Goal: Information Seeking & Learning: Learn about a topic

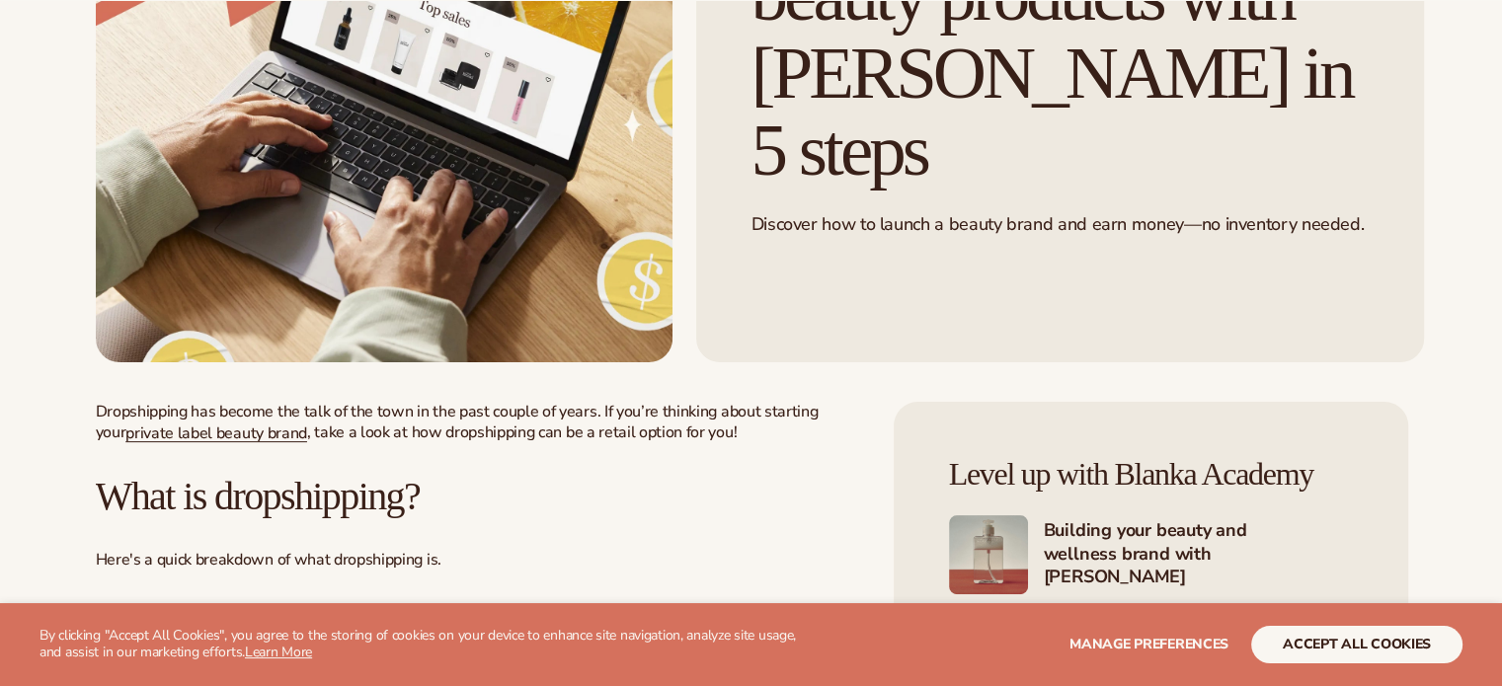
scroll to position [790, 0]
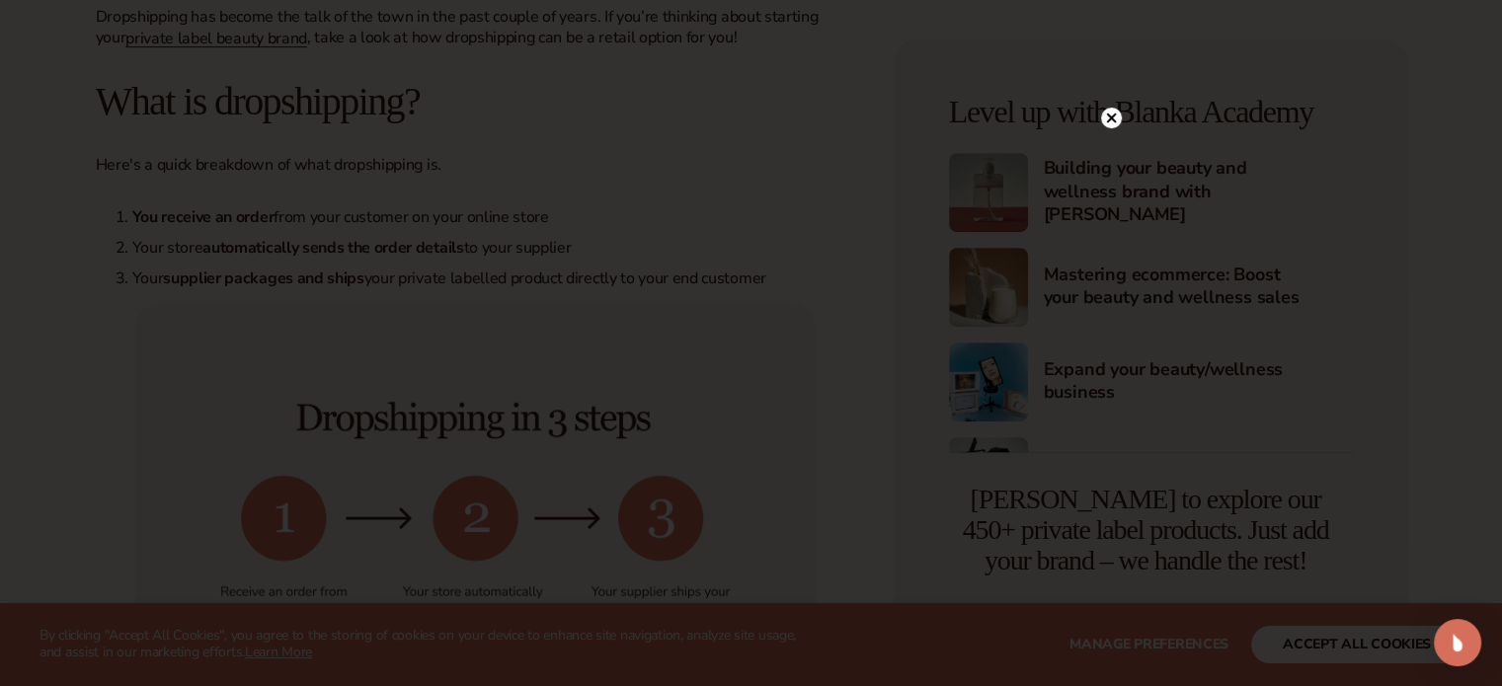
click at [1112, 118] on icon at bounding box center [1111, 119] width 10 height 10
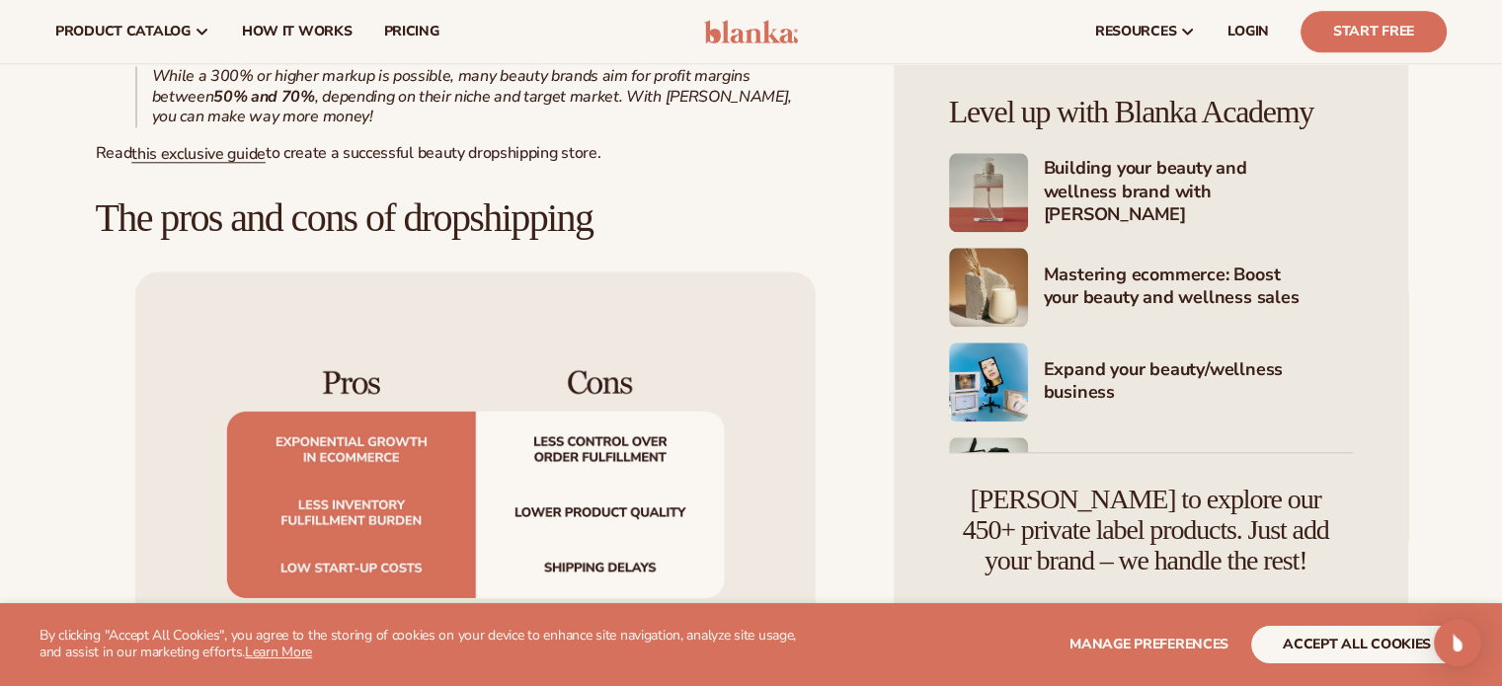
scroll to position [2074, 0]
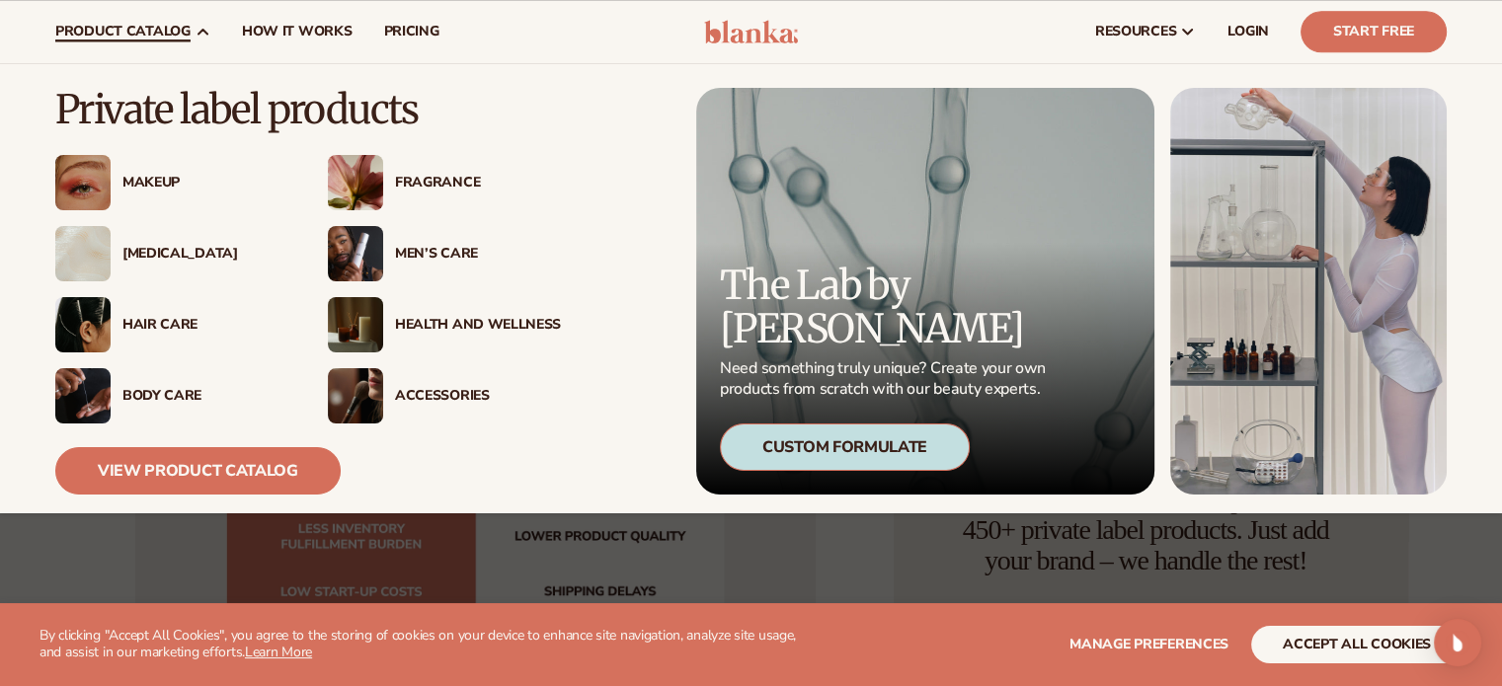
click at [128, 234] on div "[MEDICAL_DATA]" at bounding box center [171, 253] width 233 height 55
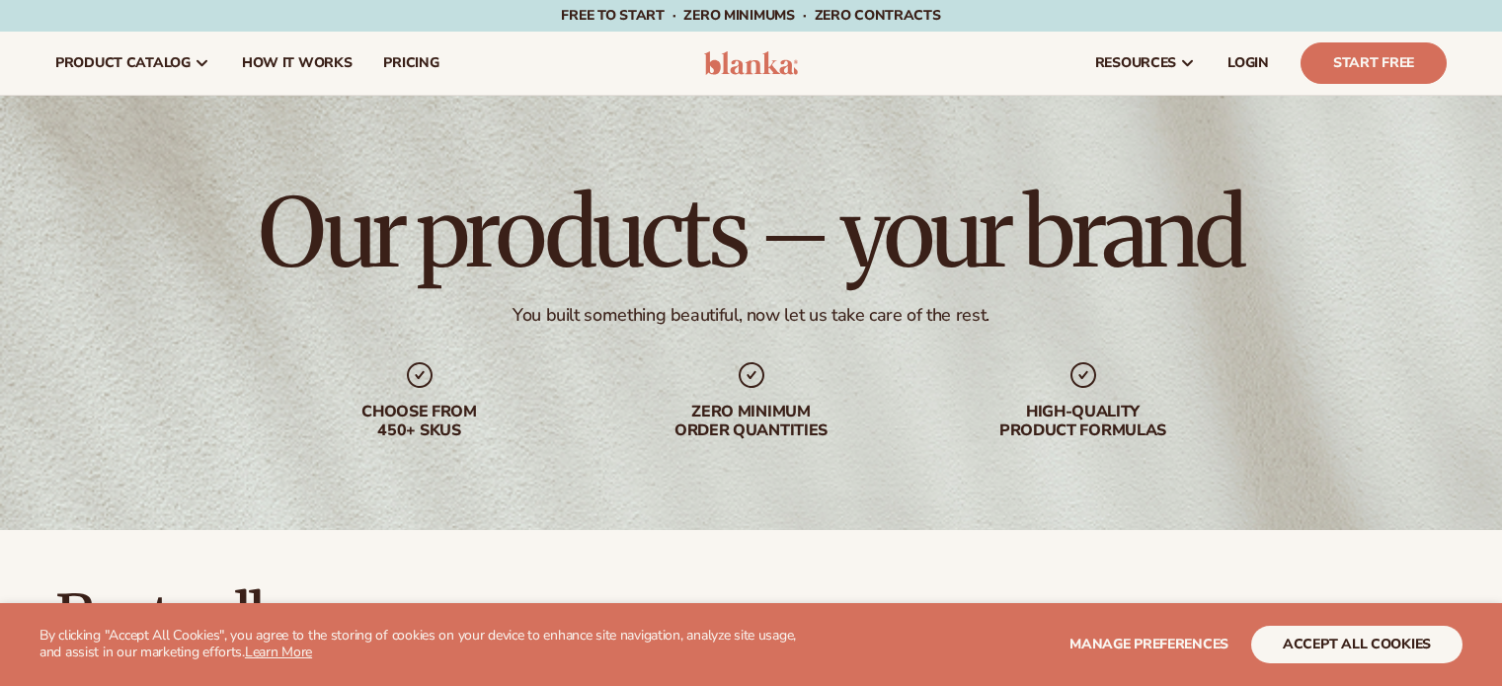
scroll to position [691, 0]
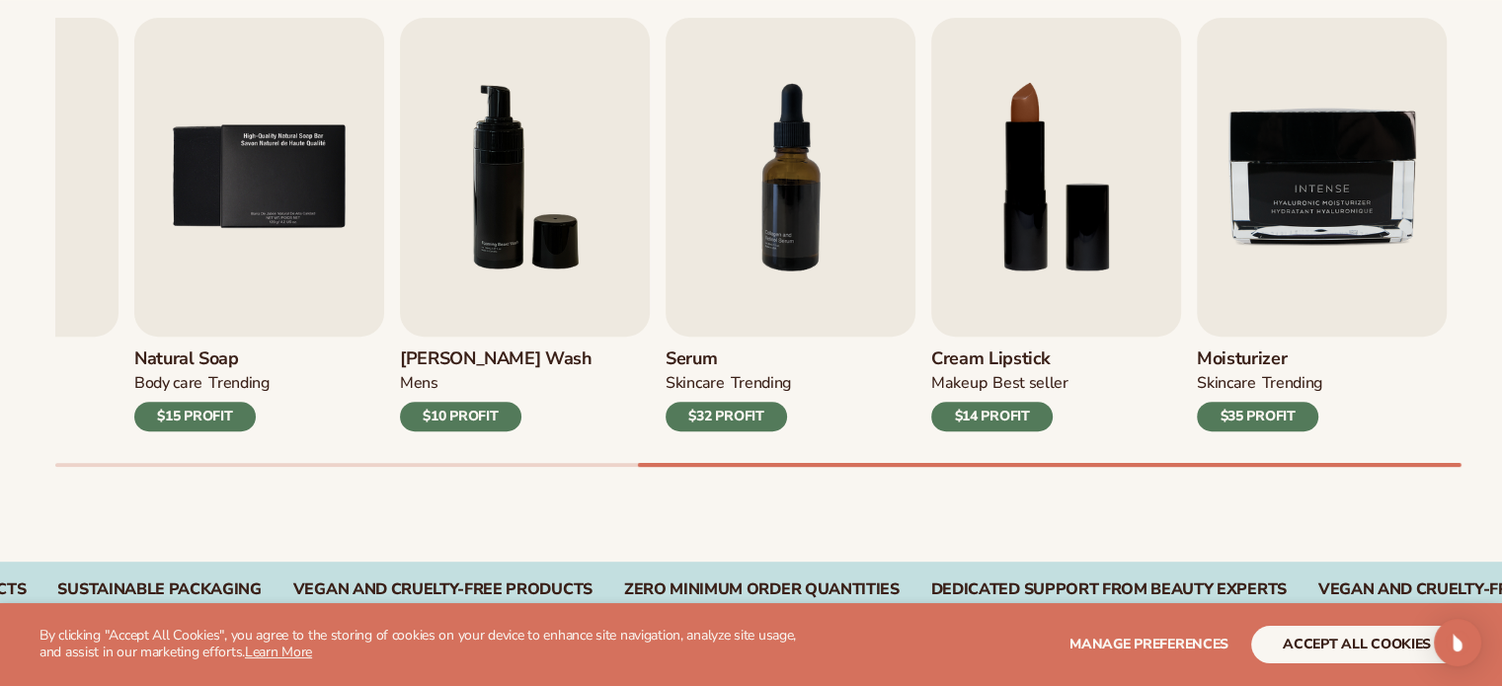
click at [1426, 505] on div "Best sellers Private label products to start your beauty and self care line [DA…" at bounding box center [751, 200] width 1502 height 723
click at [727, 252] on img "7 / 9" at bounding box center [791, 177] width 250 height 319
click at [766, 199] on img "7 / 9" at bounding box center [791, 177] width 250 height 319
click at [808, 225] on img "7 / 9" at bounding box center [791, 177] width 250 height 319
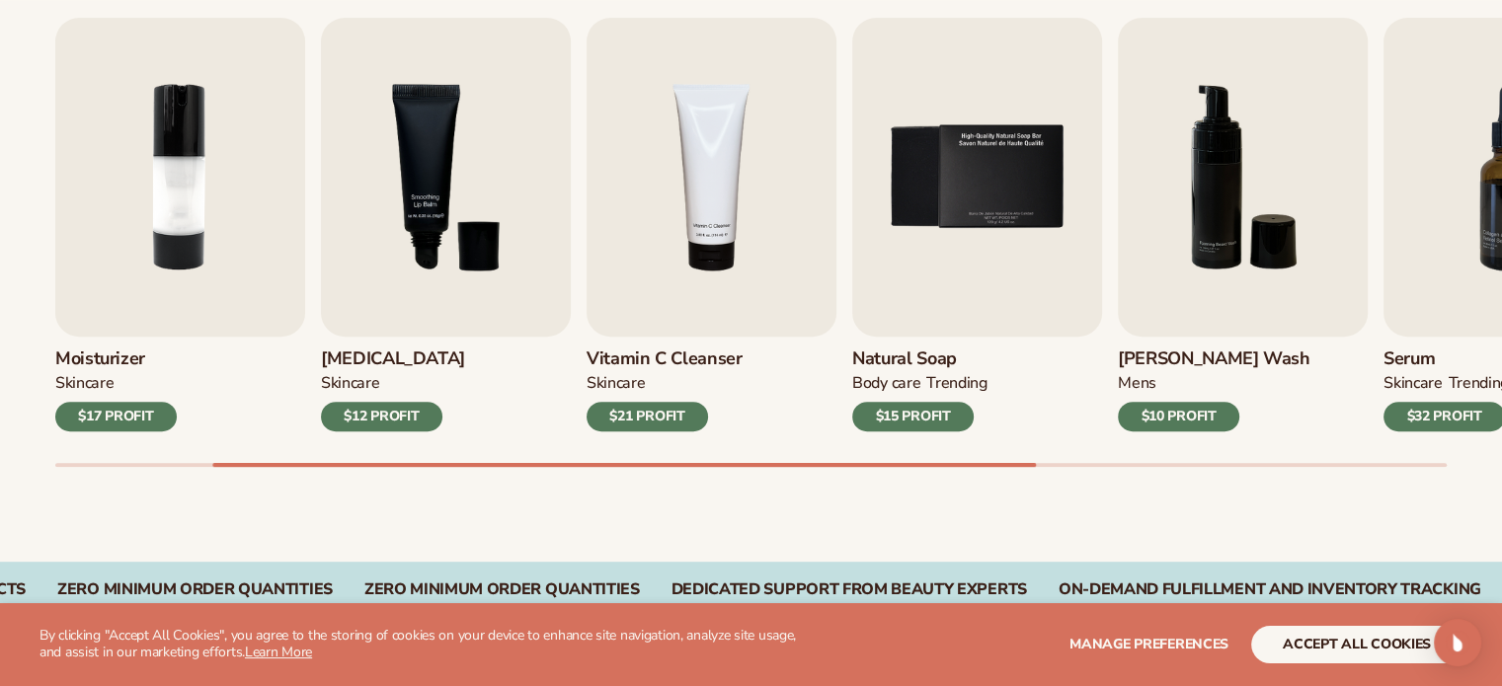
click at [1426, 414] on div "$32 PROFIT" at bounding box center [1444, 417] width 121 height 30
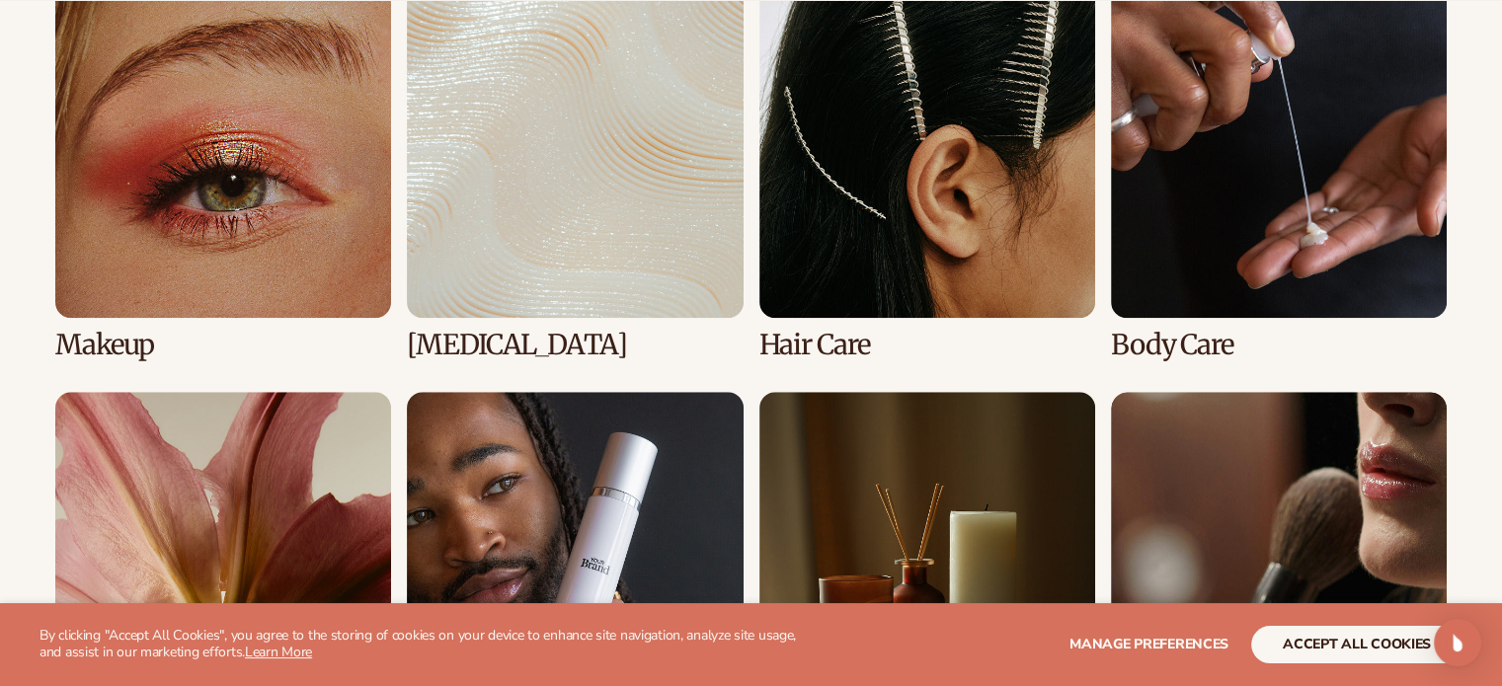
scroll to position [1648, 0]
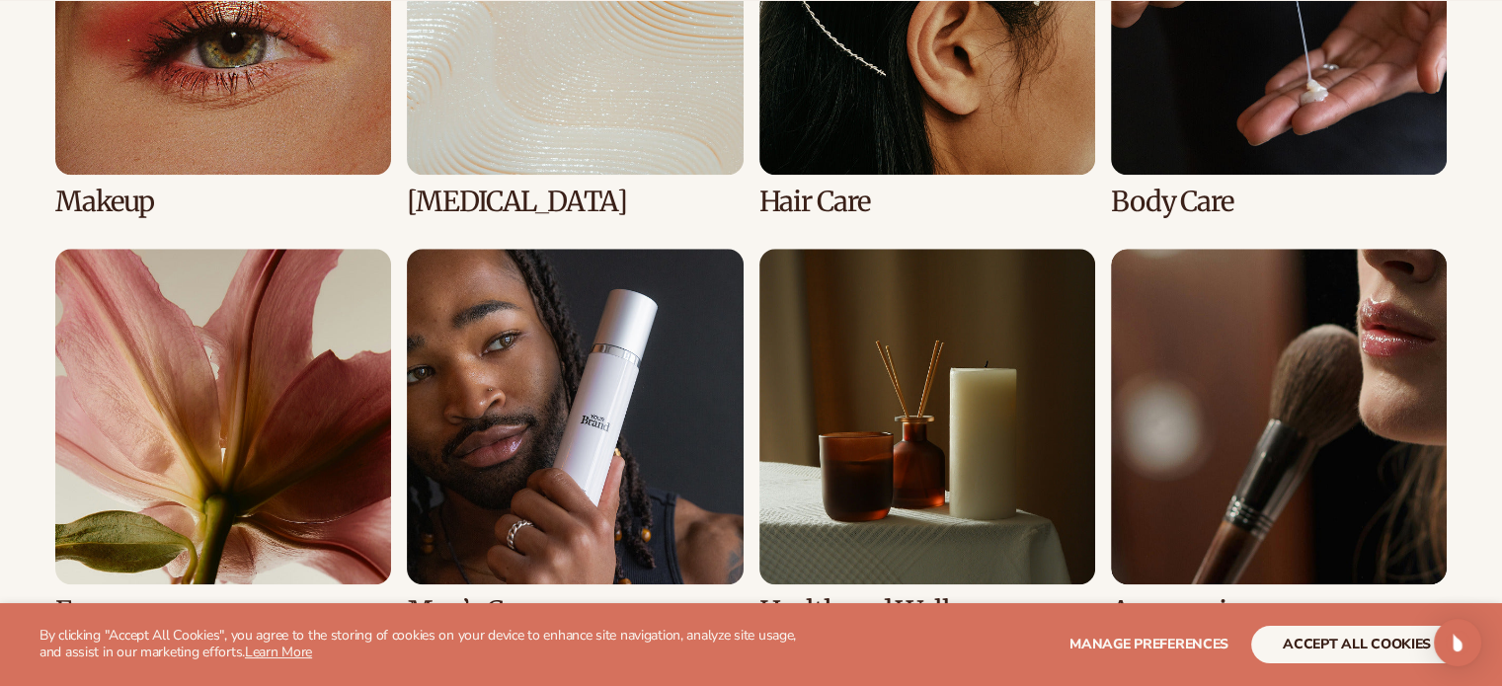
click at [482, 125] on link "2 / 8" at bounding box center [575, 28] width 336 height 378
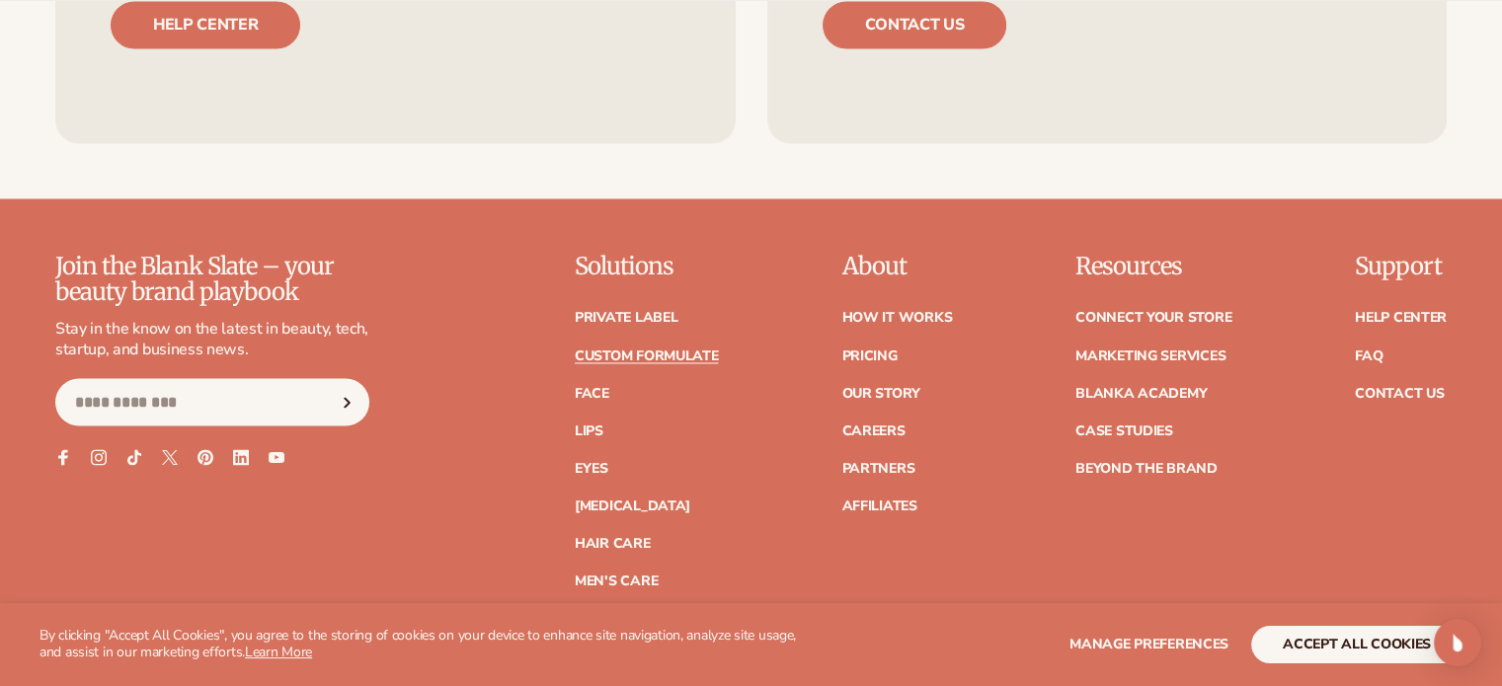
scroll to position [3524, 0]
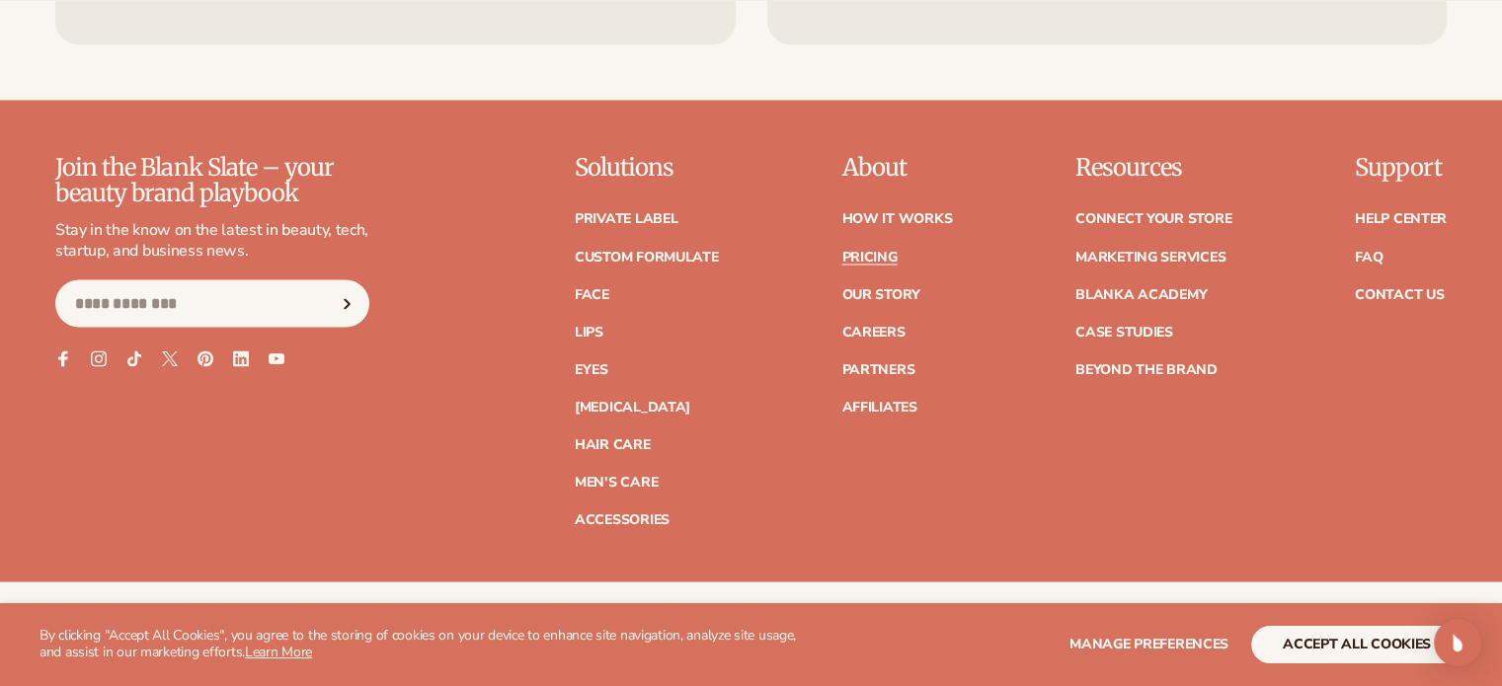
click at [860, 250] on link "Pricing" at bounding box center [869, 257] width 55 height 14
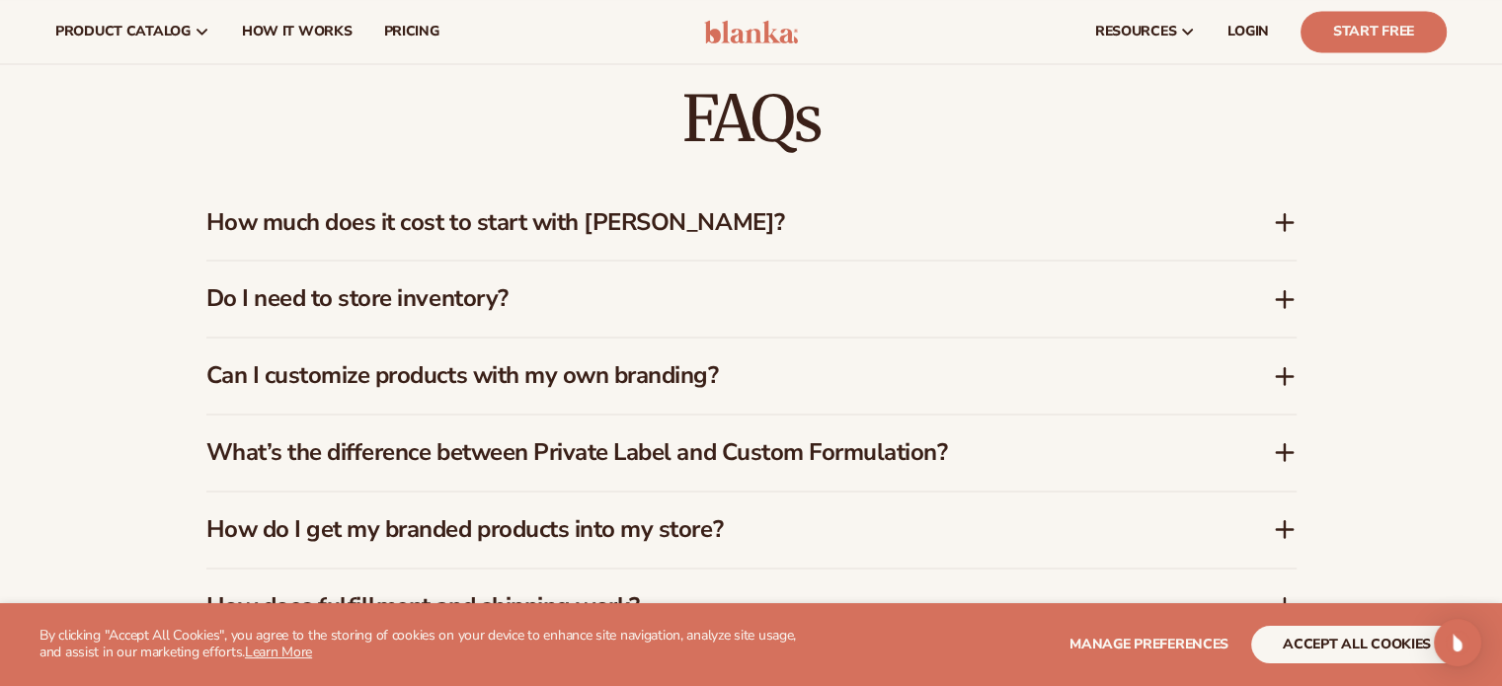
scroll to position [2839, 0]
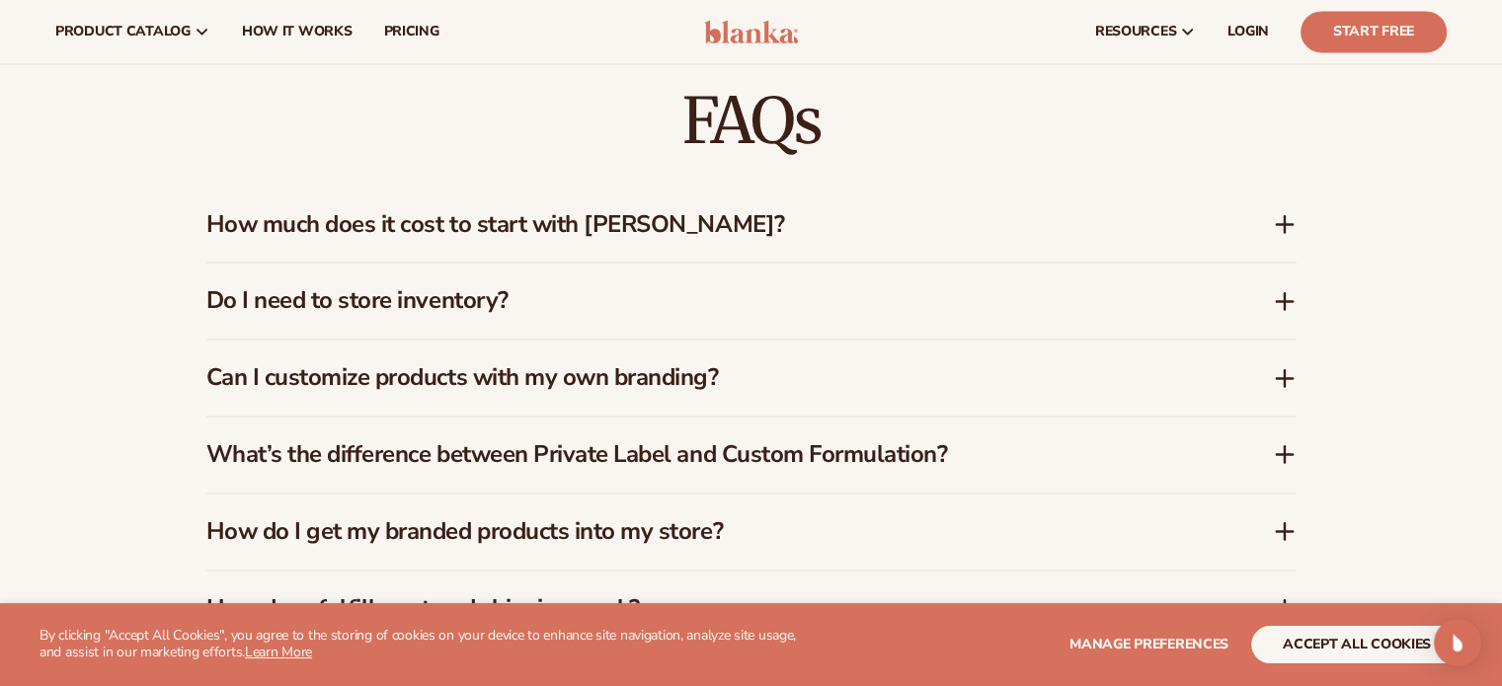
click at [670, 227] on h3 "How much does it cost to start with Blanka?" at bounding box center [709, 224] width 1007 height 29
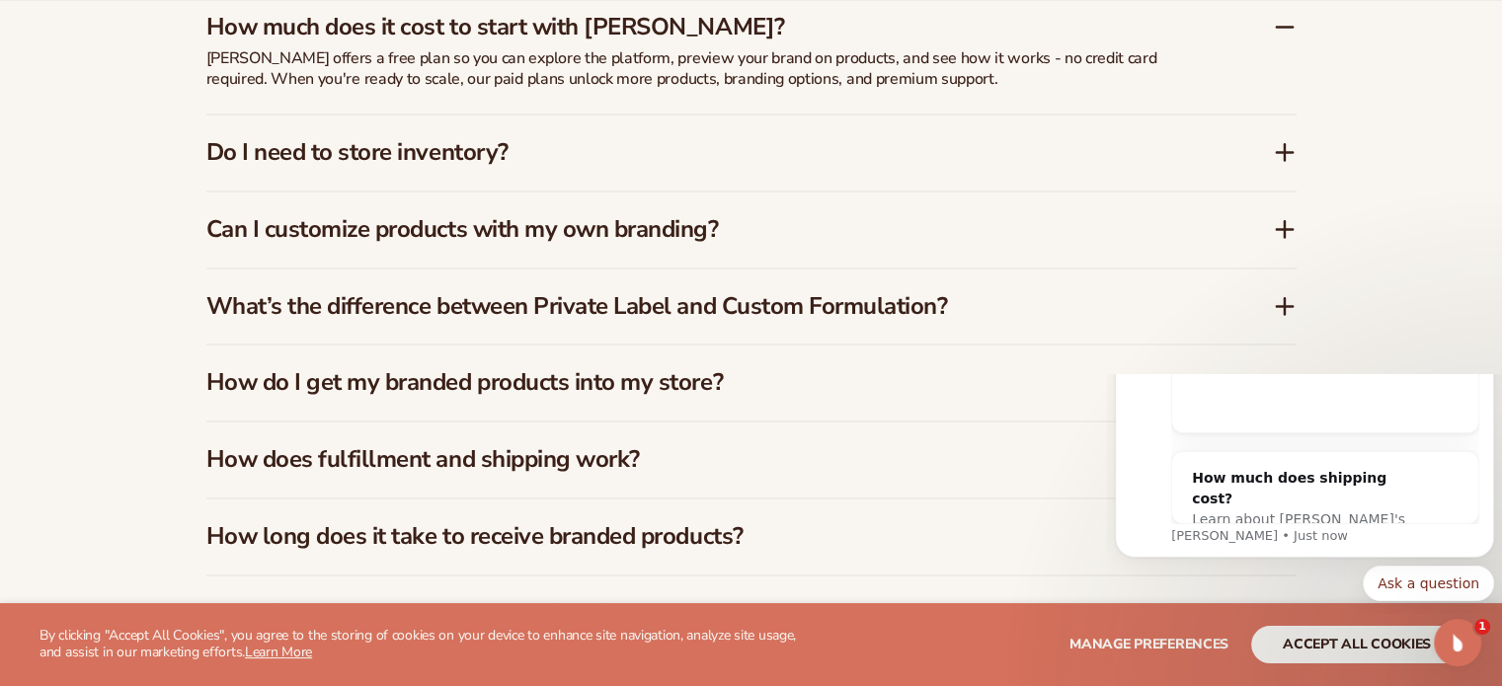
scroll to position [0, 0]
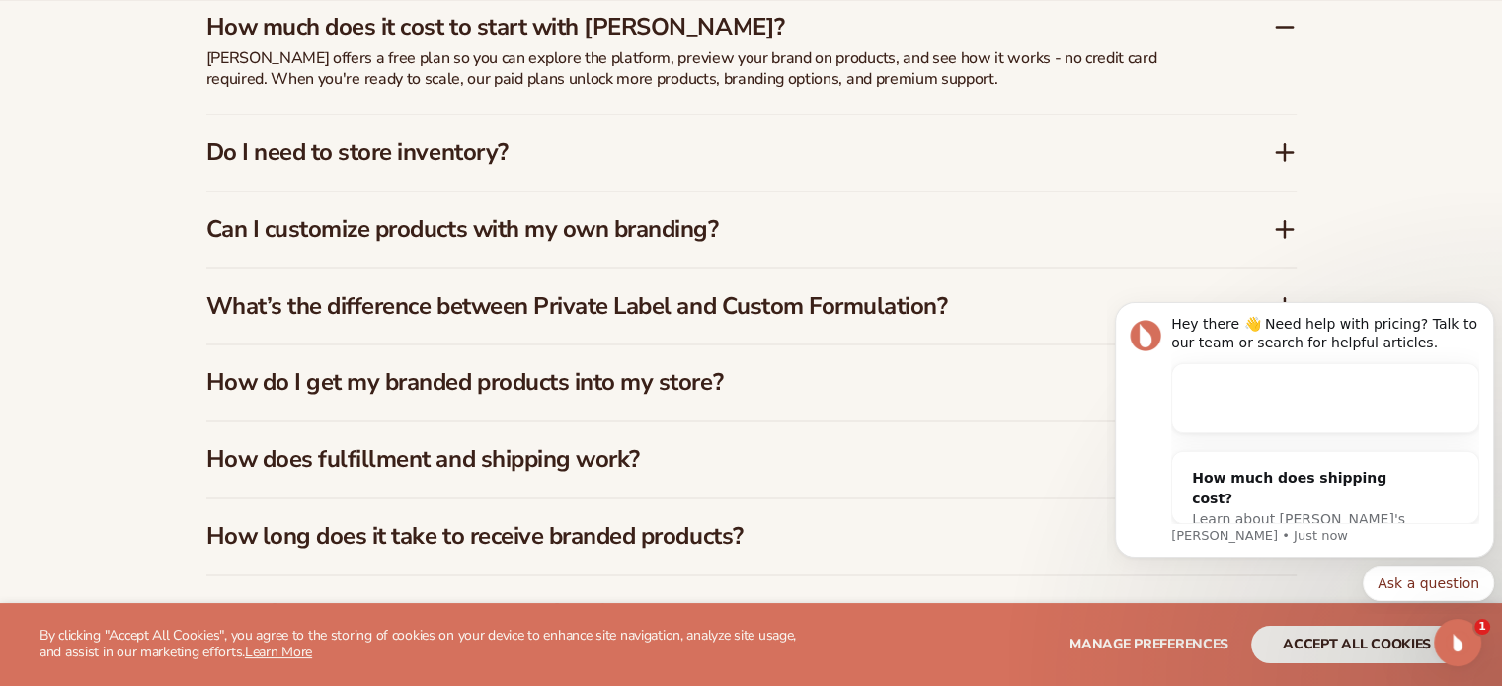
click at [514, 312] on h3 "What’s the difference between Private Label and Custom Formulation?" at bounding box center [709, 306] width 1007 height 29
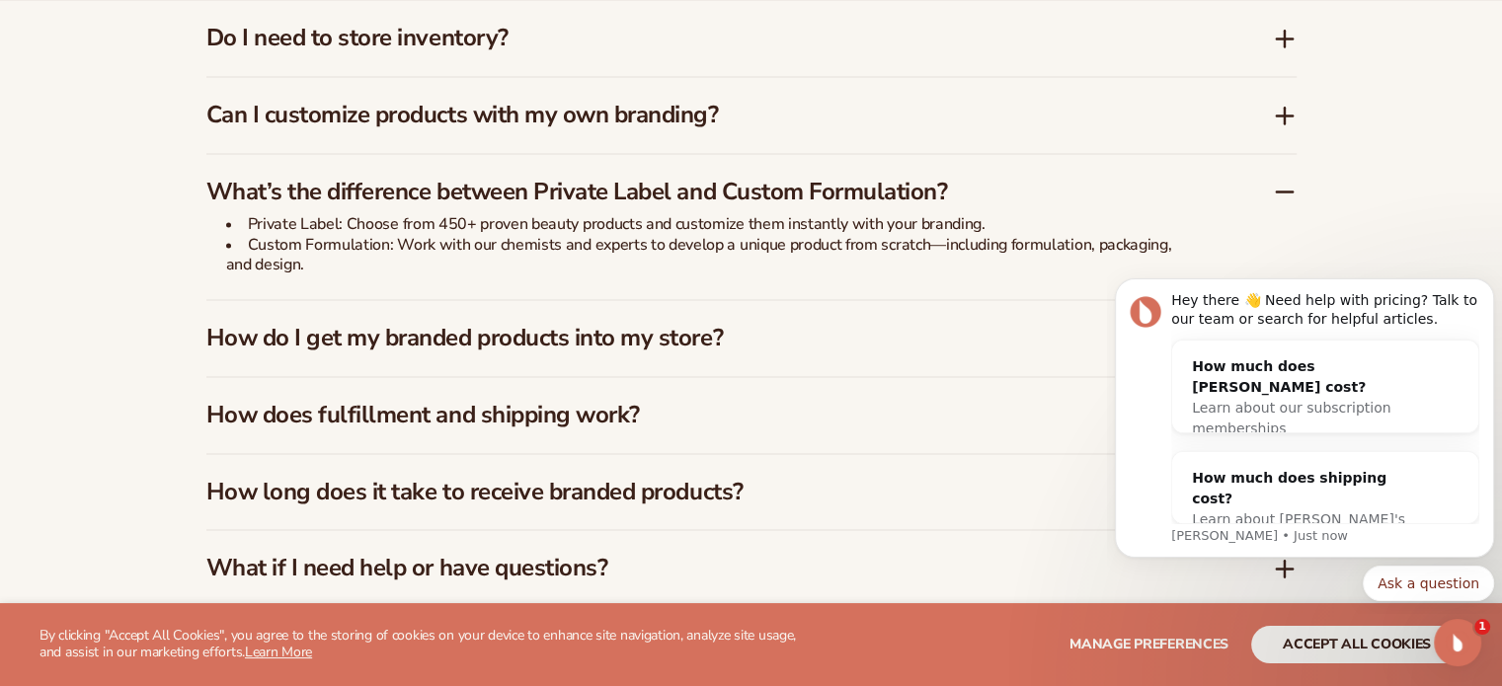
scroll to position [3135, 0]
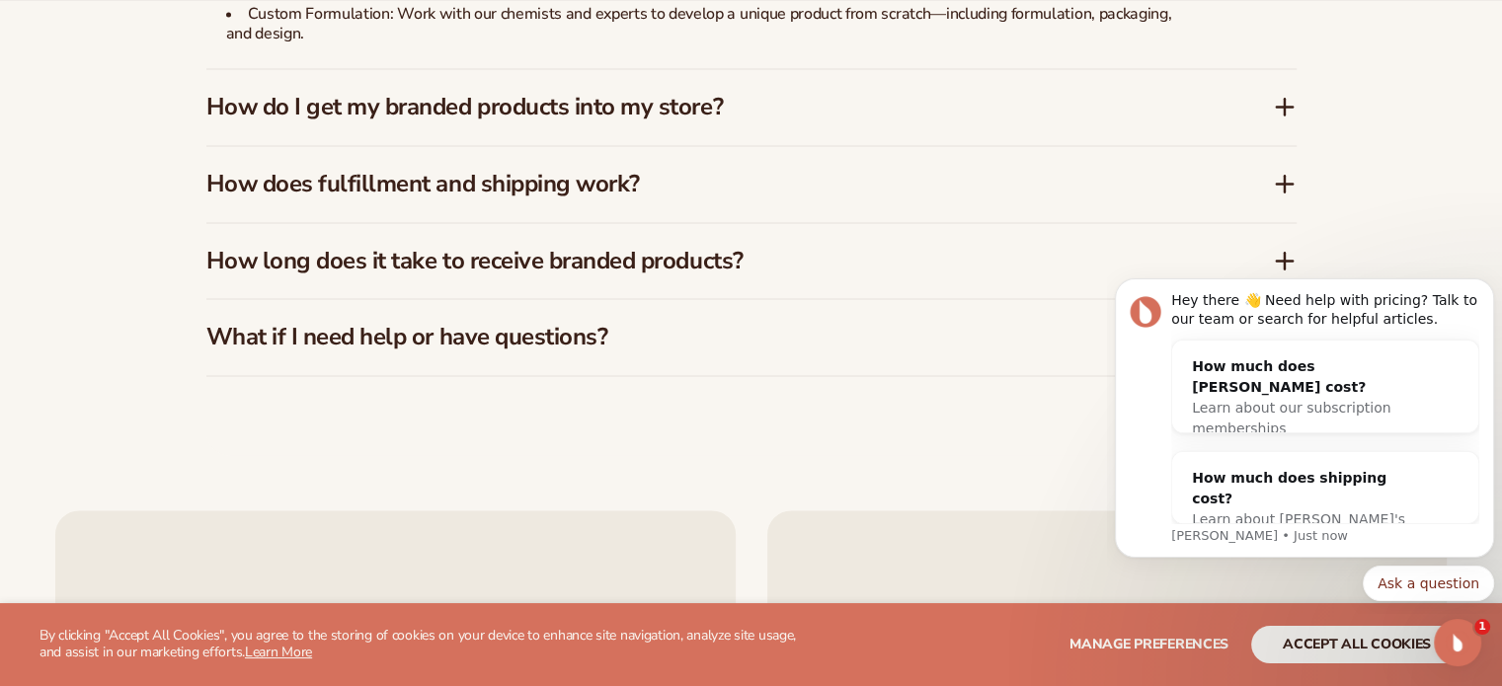
click at [575, 179] on h3 "How does fulfillment and shipping work?" at bounding box center [709, 184] width 1007 height 29
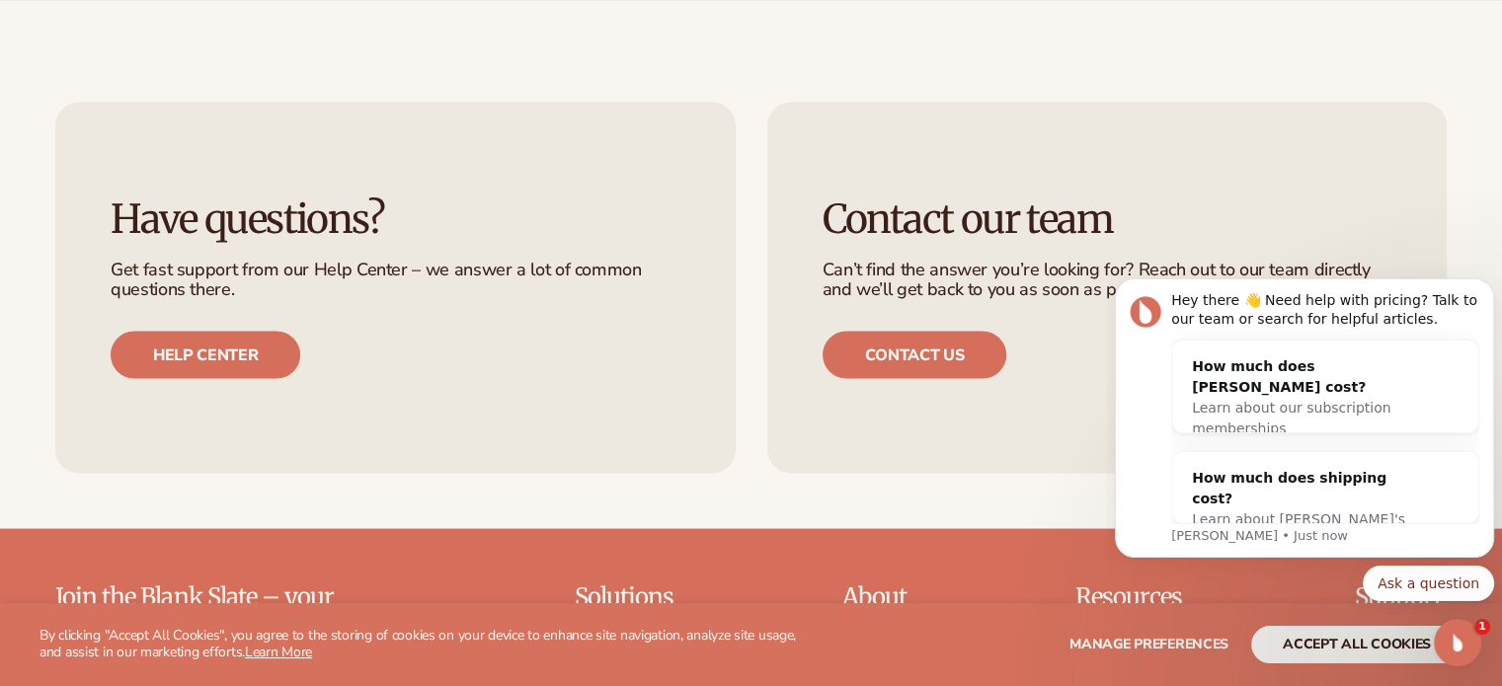
scroll to position [3742, 0]
